Goal: Check status: Check status

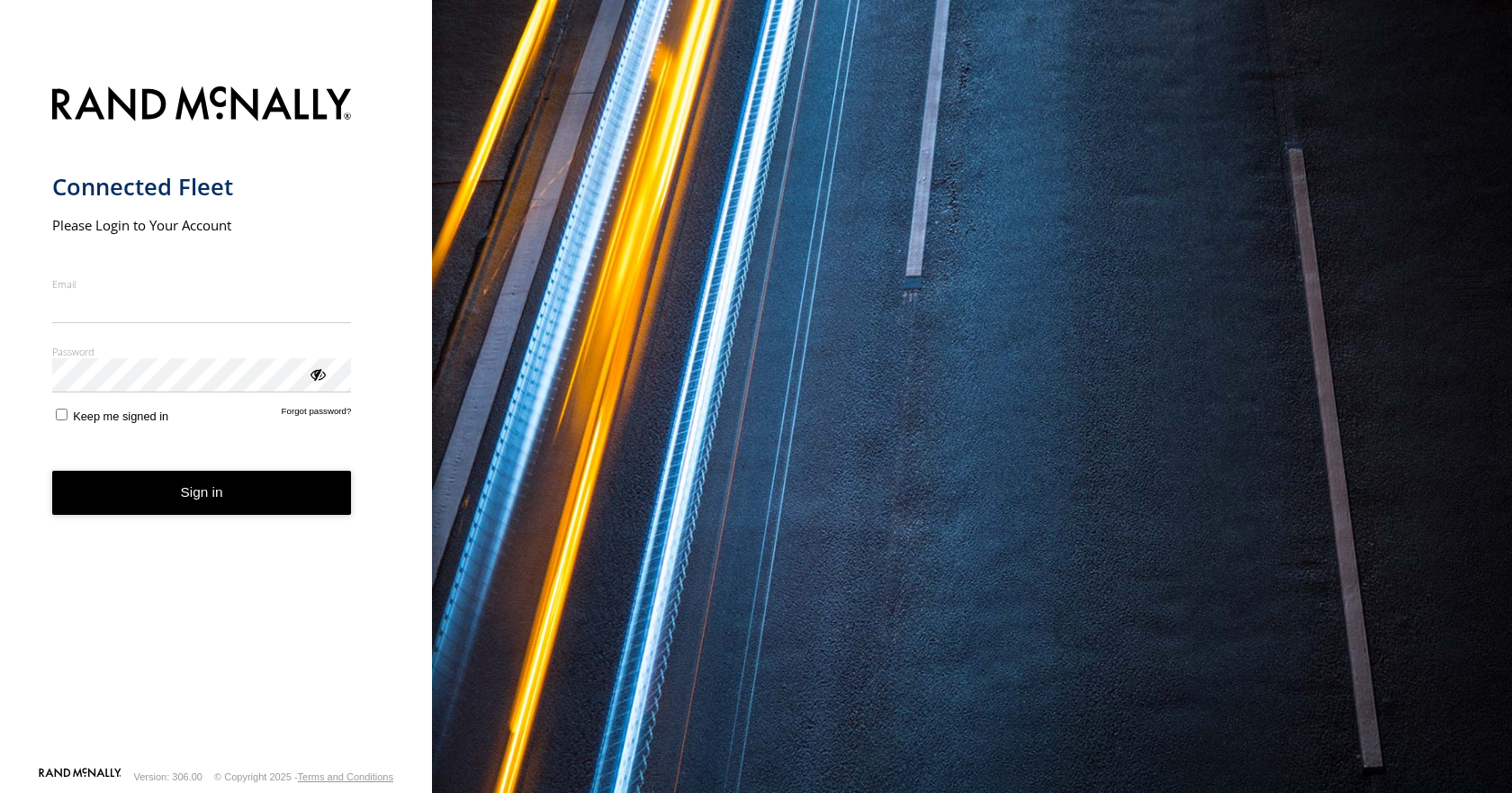
type input "**********"
click at [205, 514] on button "Sign in" at bounding box center [202, 492] width 300 height 44
click at [233, 501] on button "Sign in" at bounding box center [202, 492] width 300 height 44
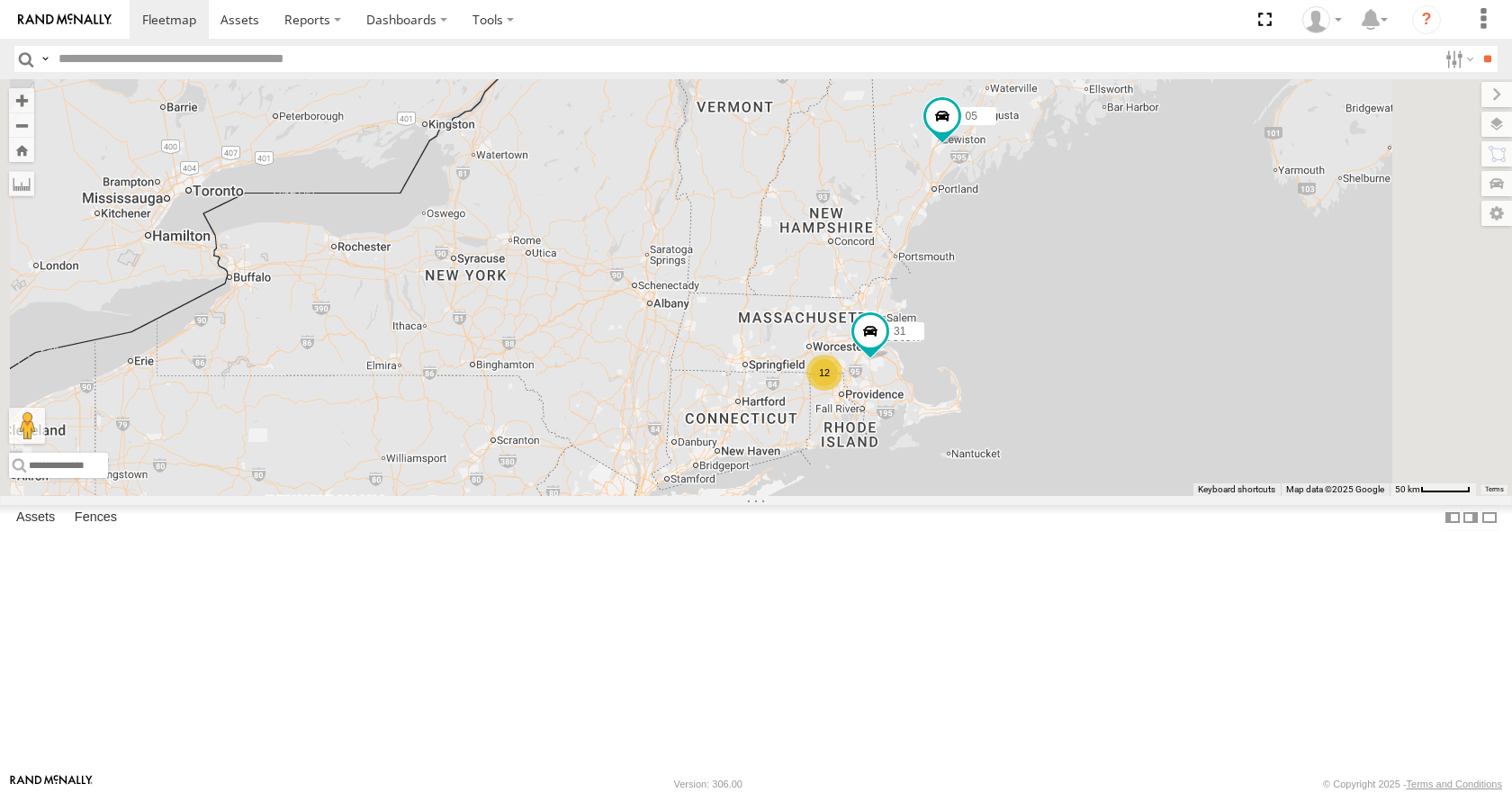
drag, startPoint x: 1298, startPoint y: 137, endPoint x: 1186, endPoint y: 298, distance: 196.1
click at [1186, 298] on div "08 11 35 05 04 14 03 12 31" at bounding box center [756, 287] width 1512 height 416
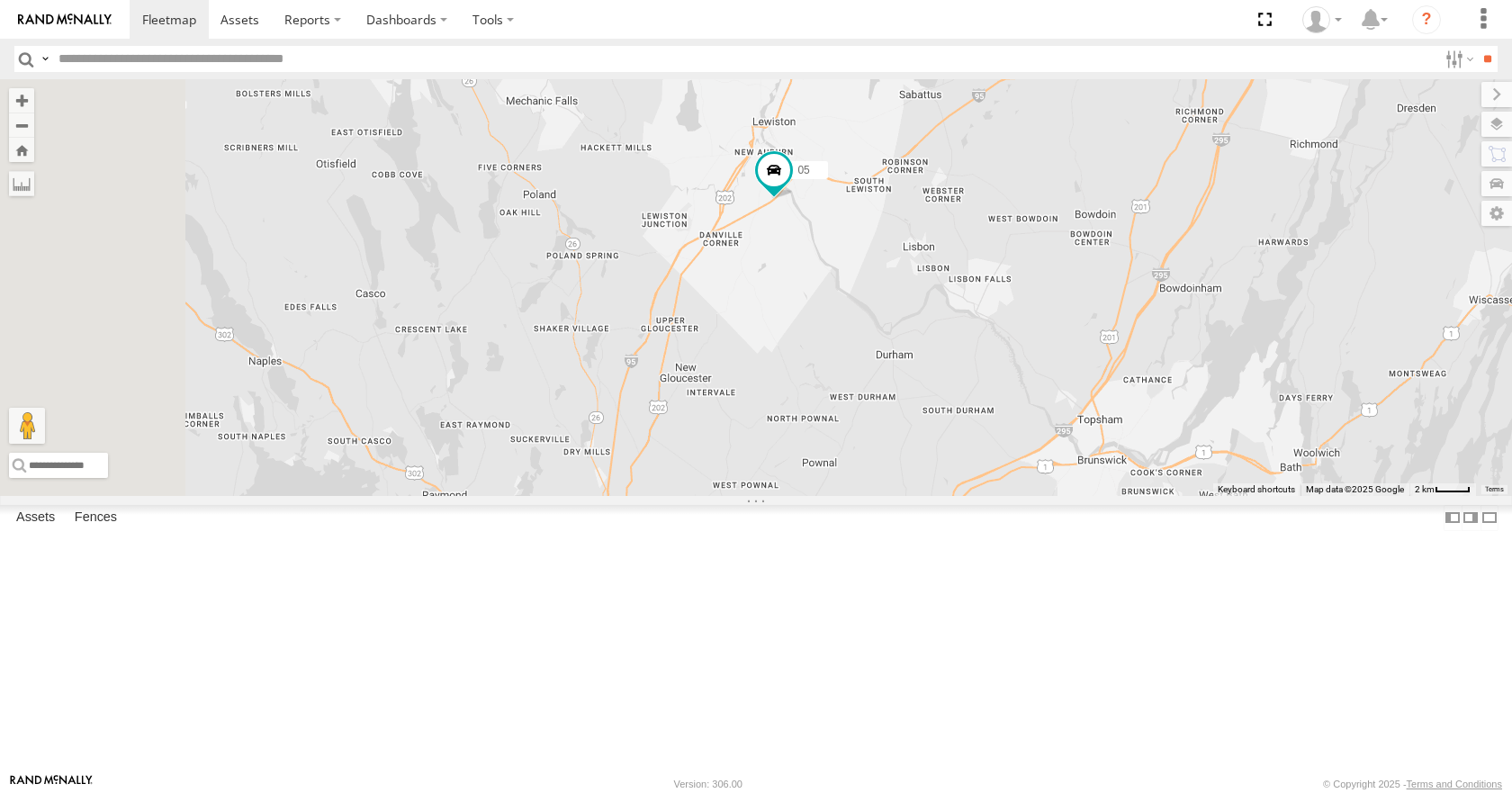
drag, startPoint x: 845, startPoint y: 422, endPoint x: 972, endPoint y: 337, distance: 152.8
click at [972, 337] on div "08 11 35 05 04 14 03 31" at bounding box center [756, 287] width 1512 height 416
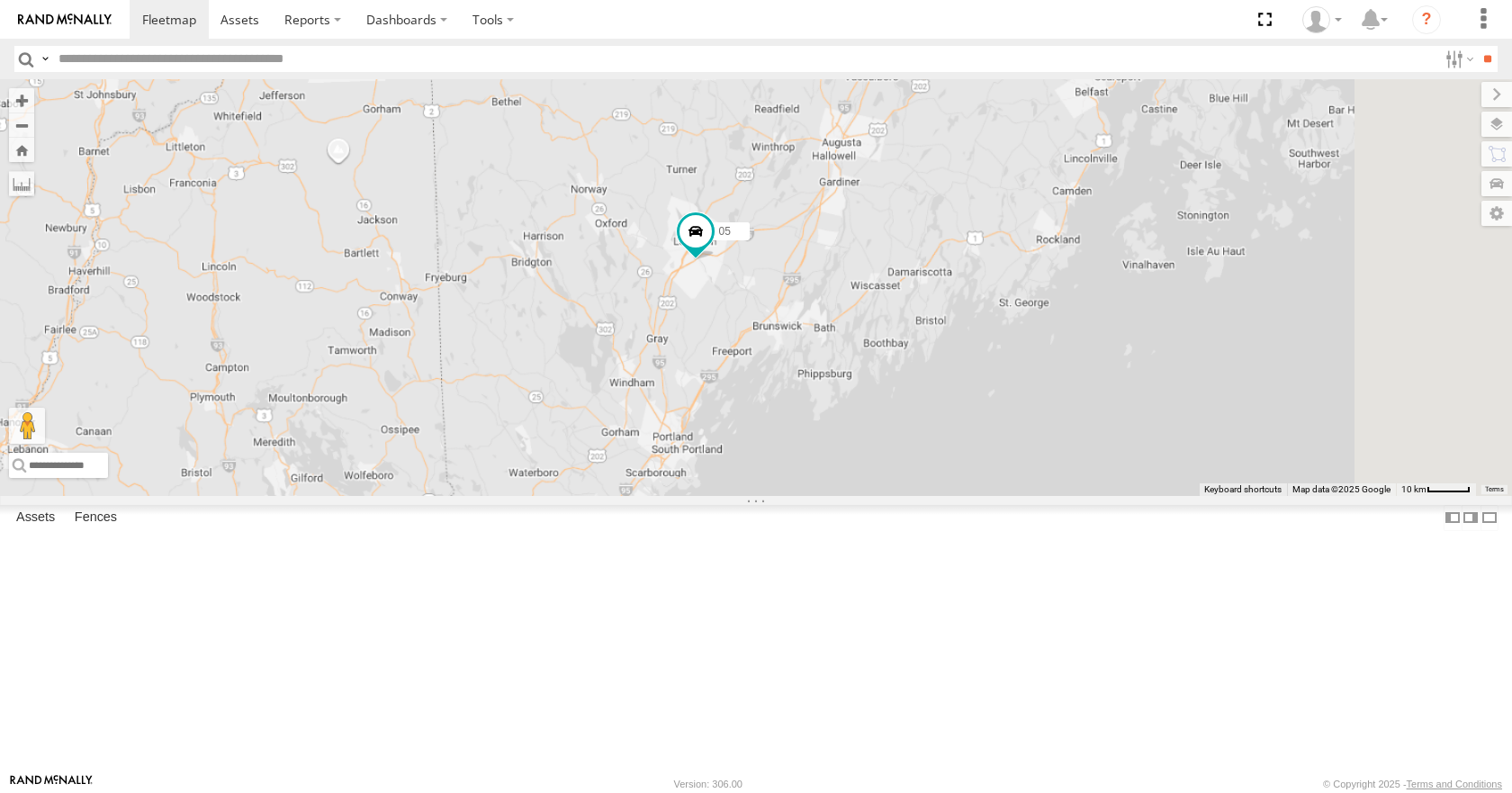
drag, startPoint x: 884, startPoint y: 348, endPoint x: 838, endPoint y: 399, distance: 68.7
click at [838, 399] on div "08 11 35 05 04 14 03 31" at bounding box center [756, 287] width 1512 height 416
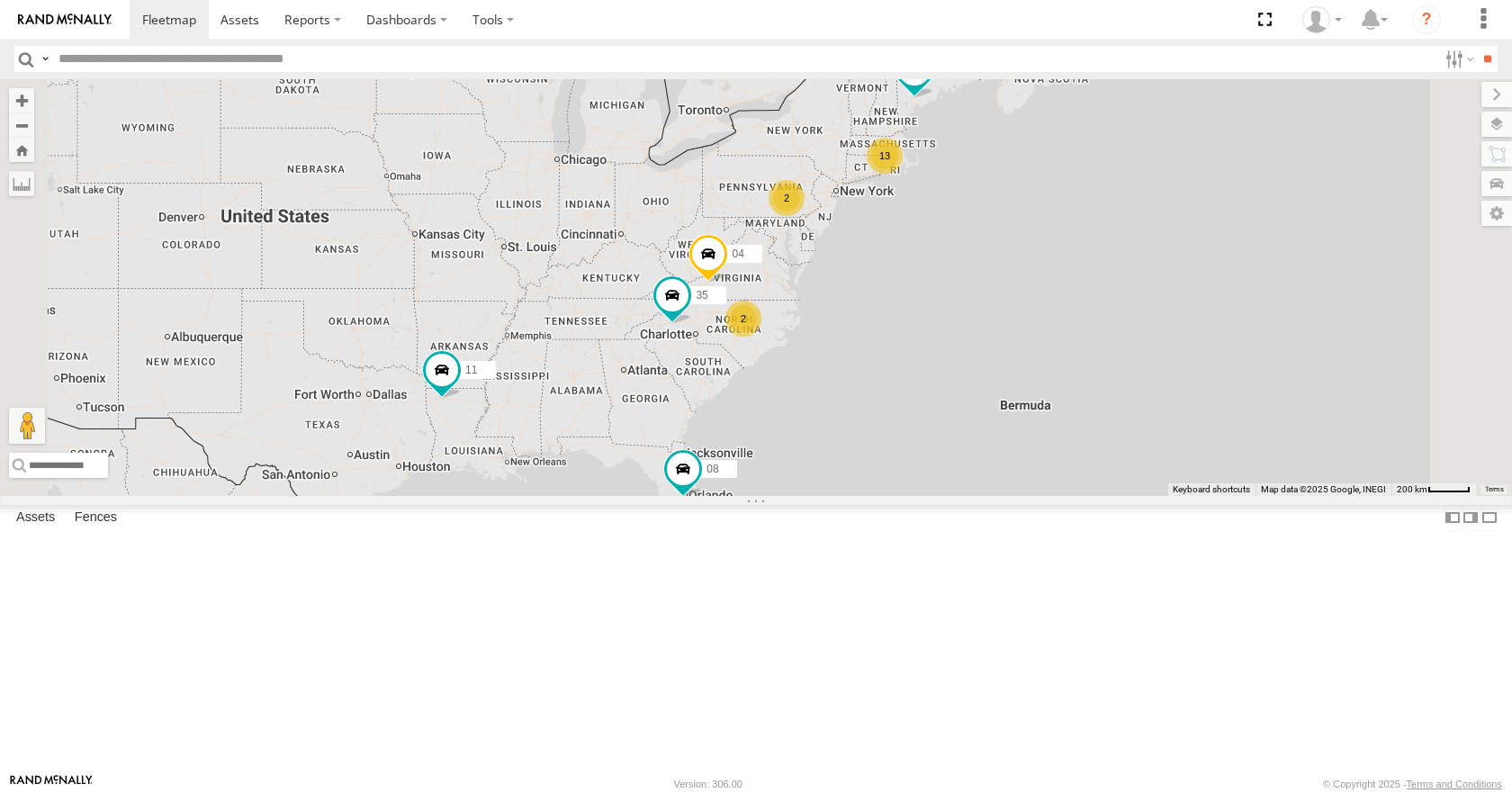
drag, startPoint x: 1117, startPoint y: 262, endPoint x: 1036, endPoint y: 273, distance: 81.7
click at [1036, 273] on div "05 13 35 2 08 04 11 2" at bounding box center [756, 287] width 1512 height 416
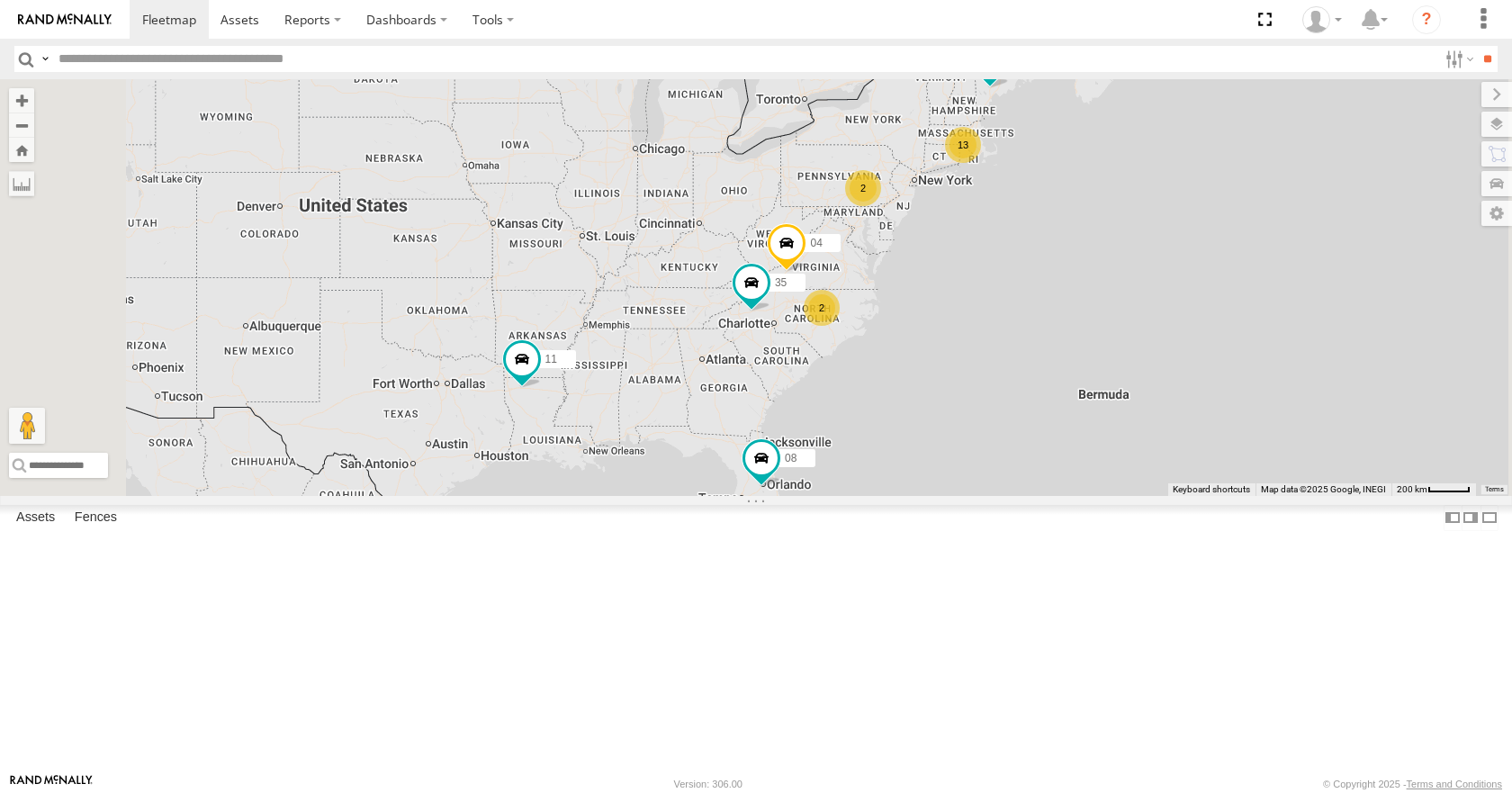
drag, startPoint x: 903, startPoint y: 528, endPoint x: 928, endPoint y: 545, distance: 30.2
click at [928, 495] on div "13 35 2 08 05 04 11 2" at bounding box center [756, 287] width 1512 height 416
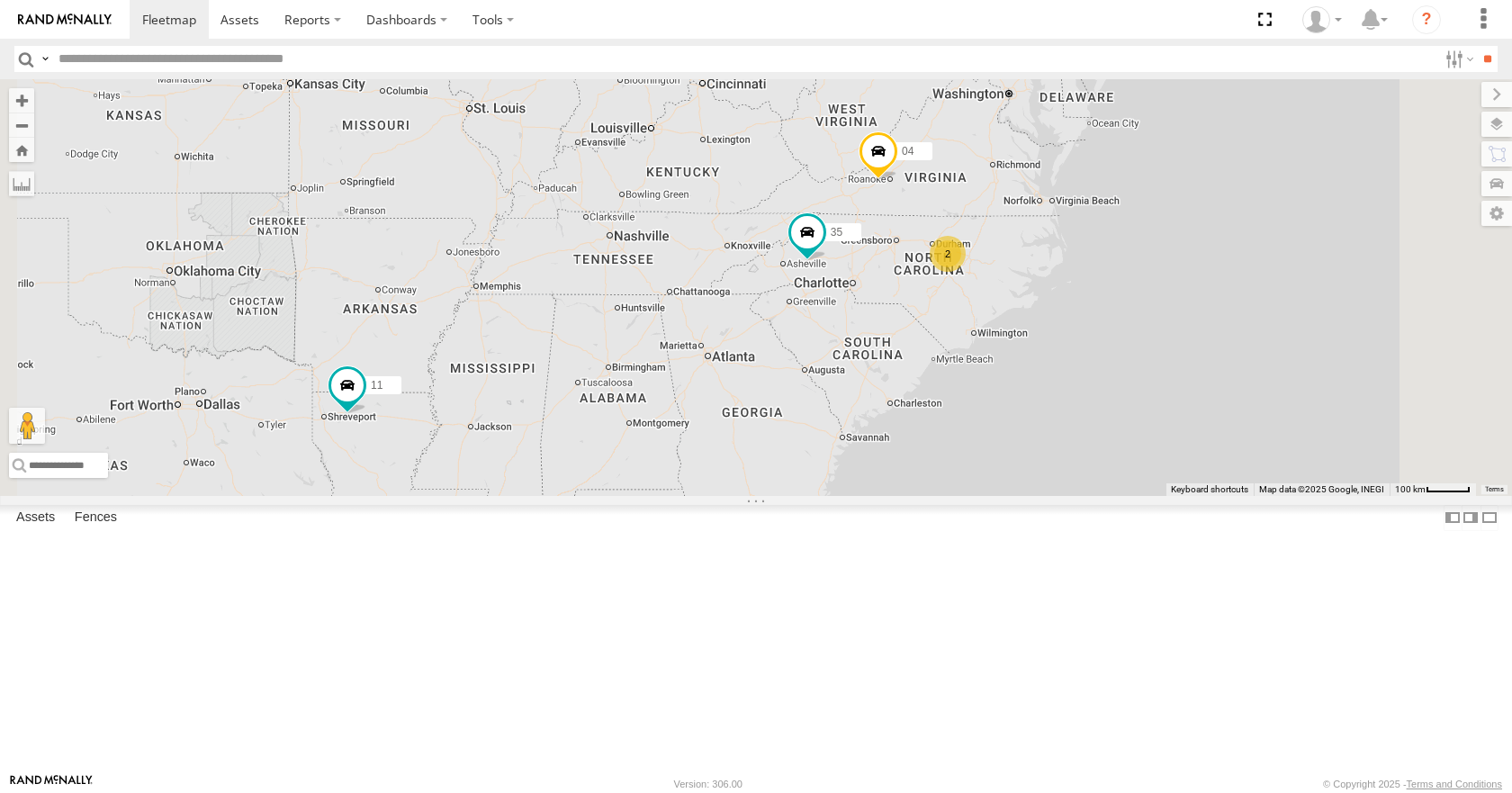
drag, startPoint x: 926, startPoint y: 534, endPoint x: 877, endPoint y: 534, distance: 49.0
click at [877, 495] on div "35 08 05 04 11 12 2 2" at bounding box center [756, 287] width 1512 height 416
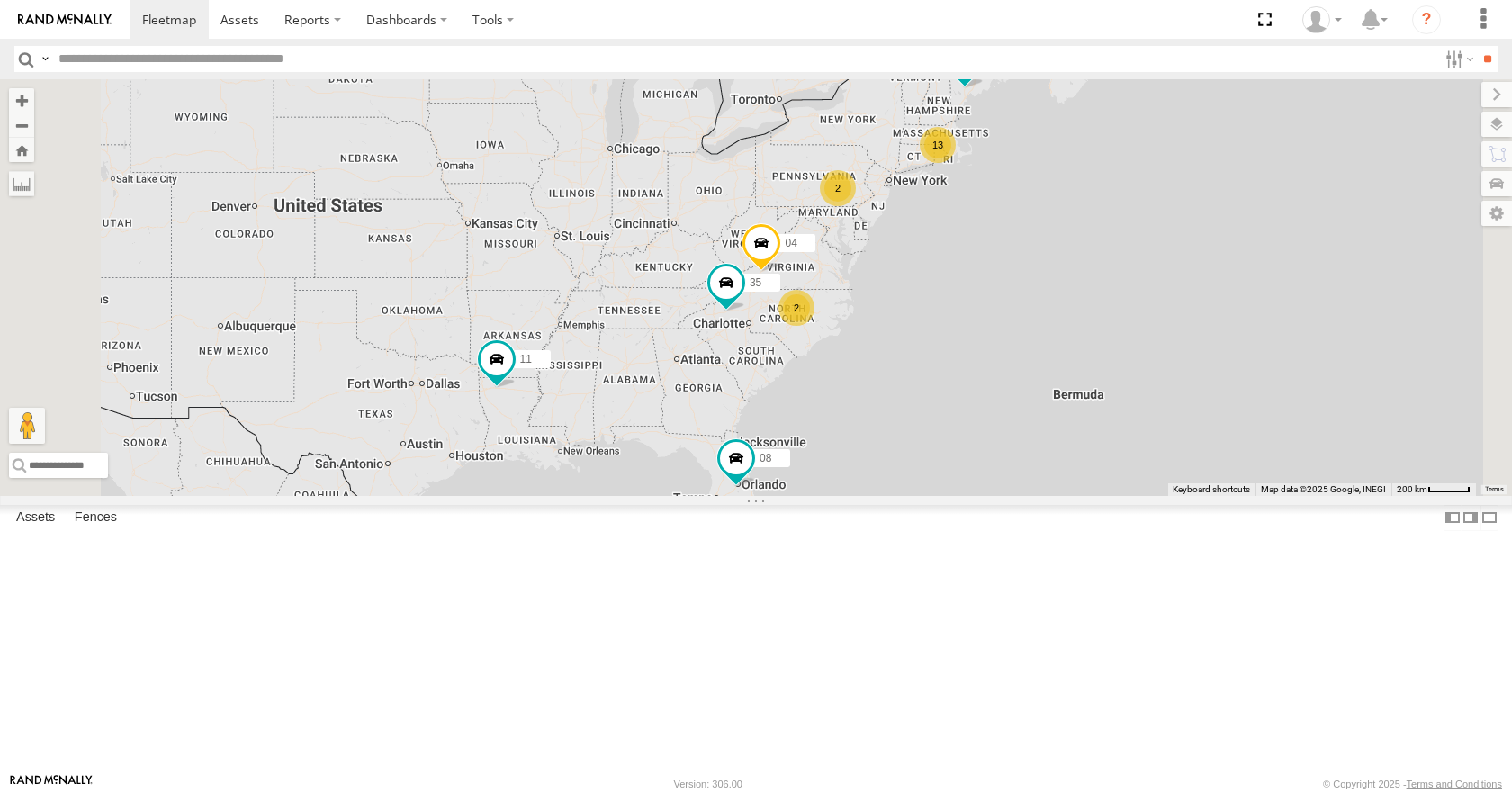
drag, startPoint x: 876, startPoint y: 534, endPoint x: 879, endPoint y: 516, distance: 18.2
click at [879, 495] on div "35 08 05 04 11 13 2 2" at bounding box center [756, 287] width 1512 height 416
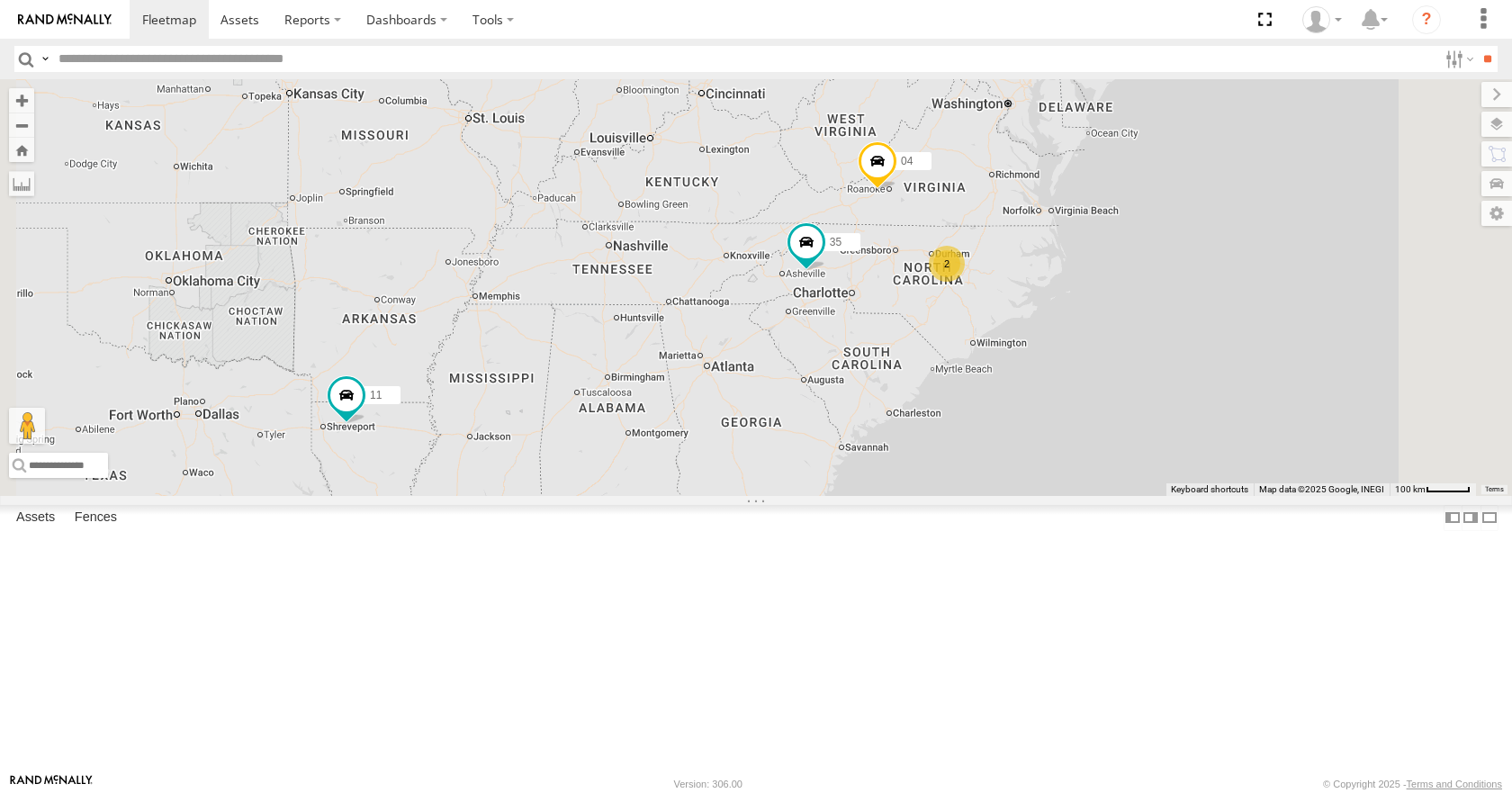
drag, startPoint x: 879, startPoint y: 516, endPoint x: 887, endPoint y: 541, distance: 26.2
click at [887, 495] on div "35 08 05 04 11 2 2" at bounding box center [756, 287] width 1512 height 416
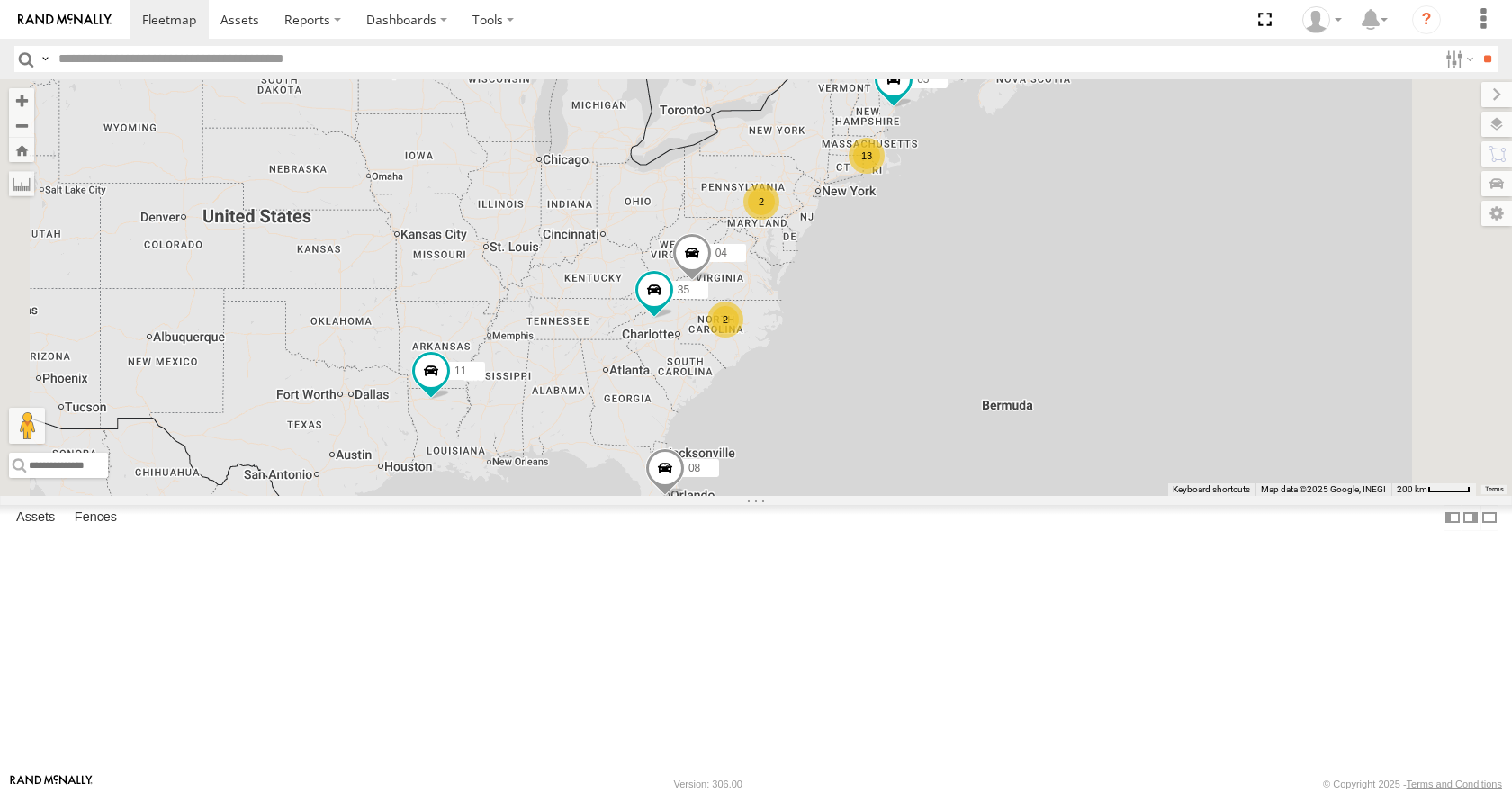
drag, startPoint x: 1036, startPoint y: 290, endPoint x: 937, endPoint y: 306, distance: 100.3
click at [937, 306] on div "13 35 2 08 05 04 11 2" at bounding box center [756, 287] width 1512 height 416
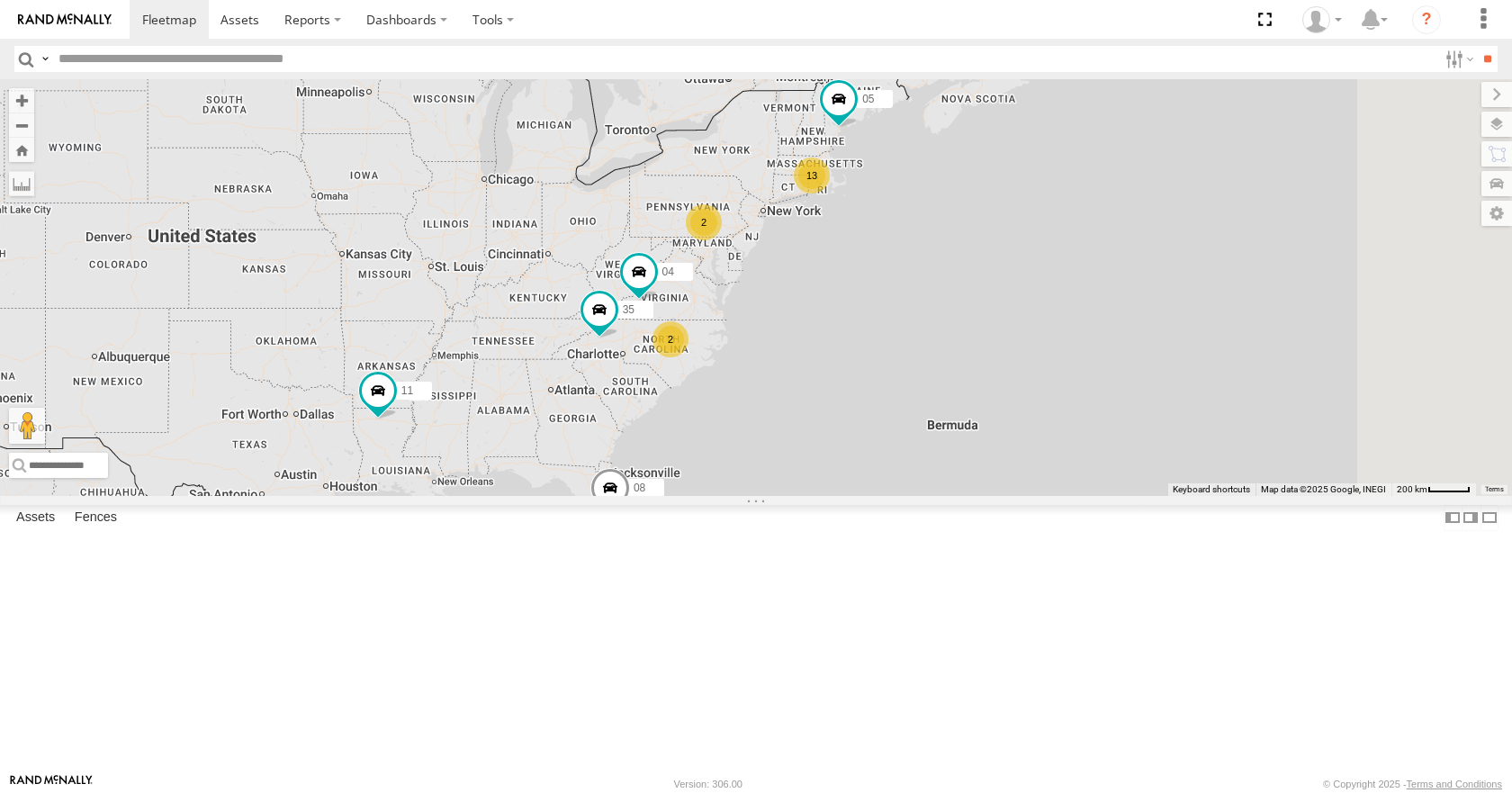
drag, startPoint x: 977, startPoint y: 323, endPoint x: 803, endPoint y: 367, distance: 179.5
click at [803, 367] on div "35 08 05 04 11 13 2 2" at bounding box center [756, 287] width 1512 height 416
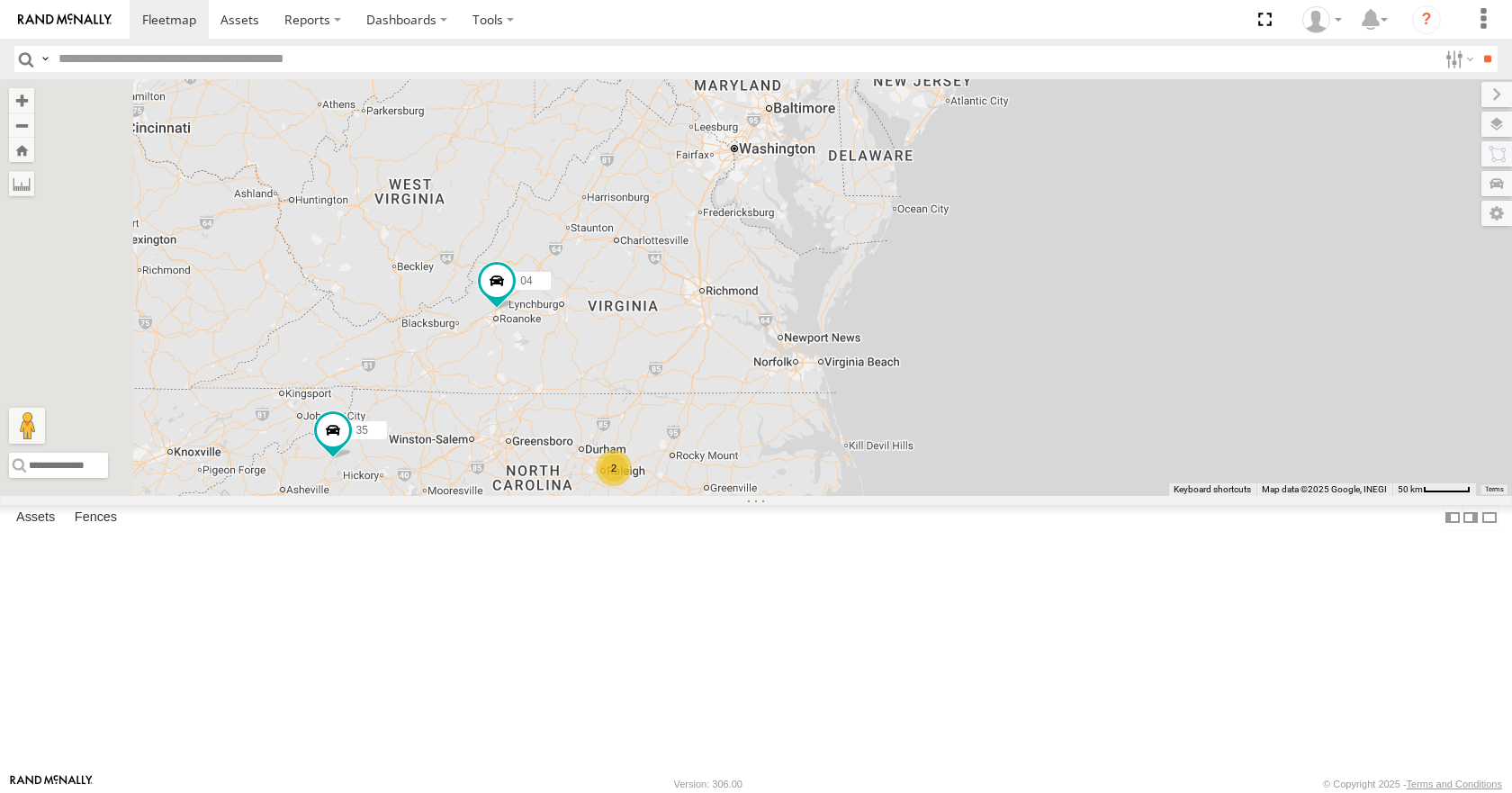
drag, startPoint x: 901, startPoint y: 432, endPoint x: 828, endPoint y: 530, distance: 122.2
click at [828, 495] on div "35 08 05 04 11 14 03 2" at bounding box center [756, 287] width 1512 height 416
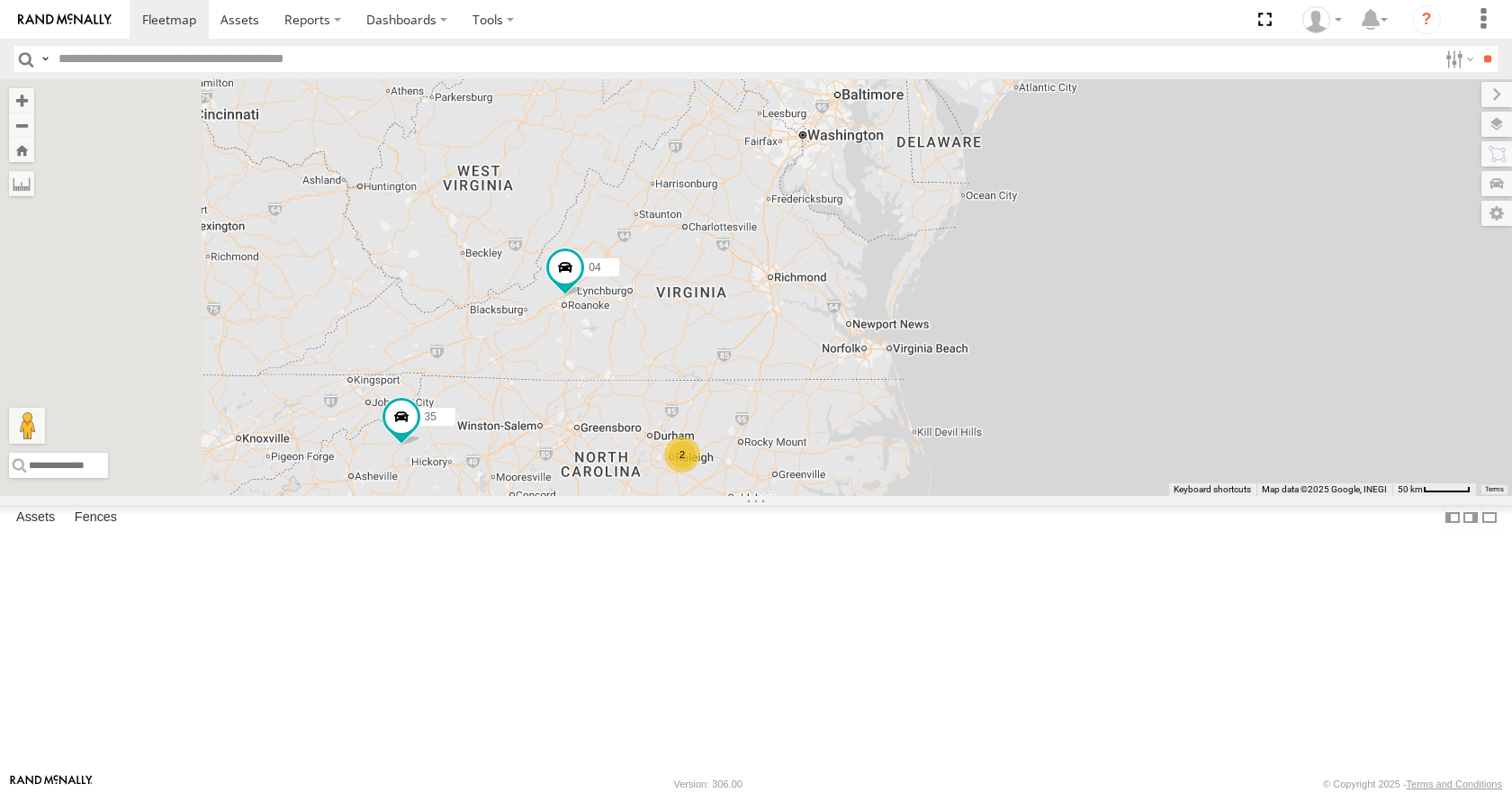
drag, startPoint x: 688, startPoint y: 533, endPoint x: 760, endPoint y: 517, distance: 73.8
click at [760, 495] on div "35 08 05 04 11 14 03 2" at bounding box center [756, 287] width 1512 height 416
